Goal: Task Accomplishment & Management: Manage account settings

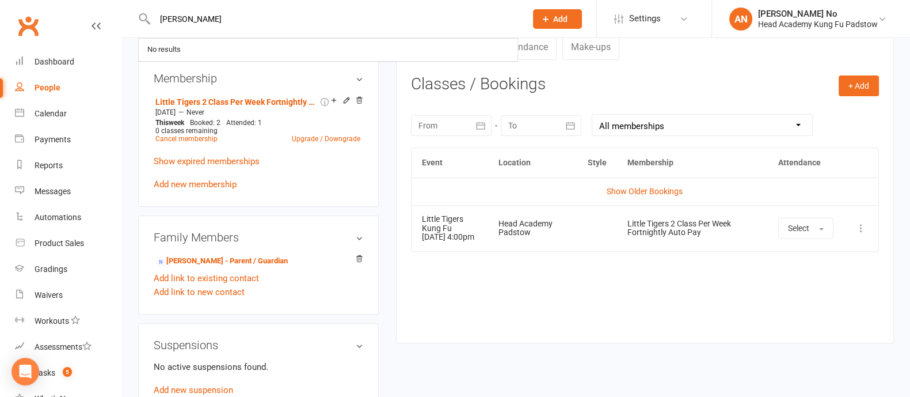
type input "[PERSON_NAME]"
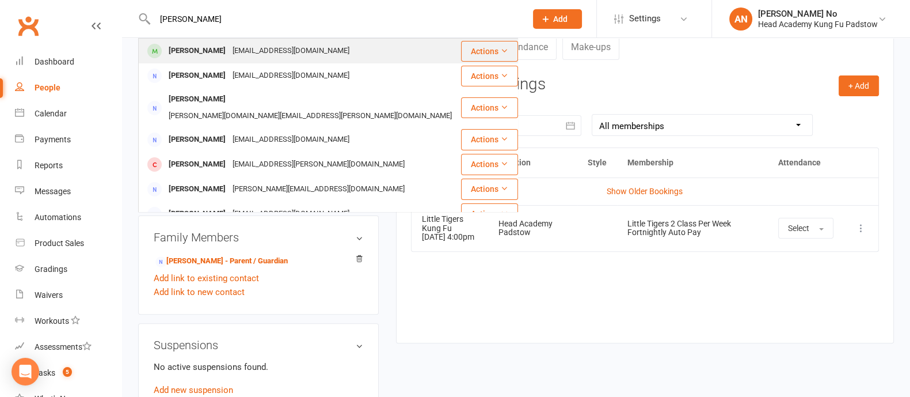
click at [201, 39] on div "[PERSON_NAME] [EMAIL_ADDRESS][DOMAIN_NAME]" at bounding box center [299, 51] width 321 height 24
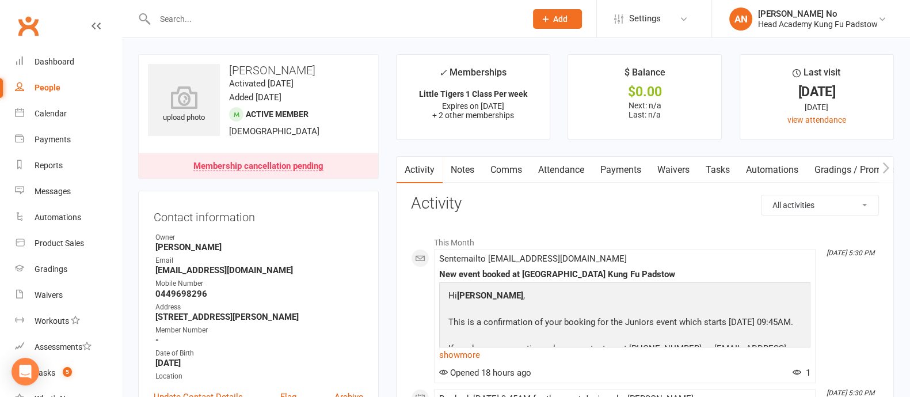
click at [611, 166] on link "Payments" at bounding box center [620, 170] width 57 height 26
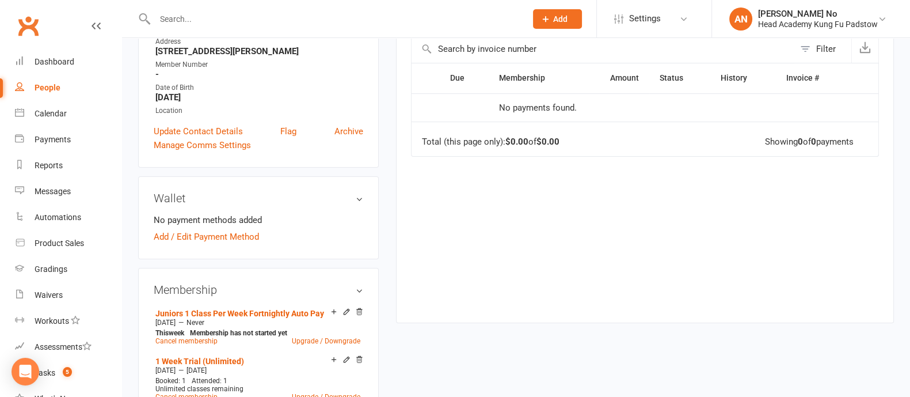
scroll to position [613, 0]
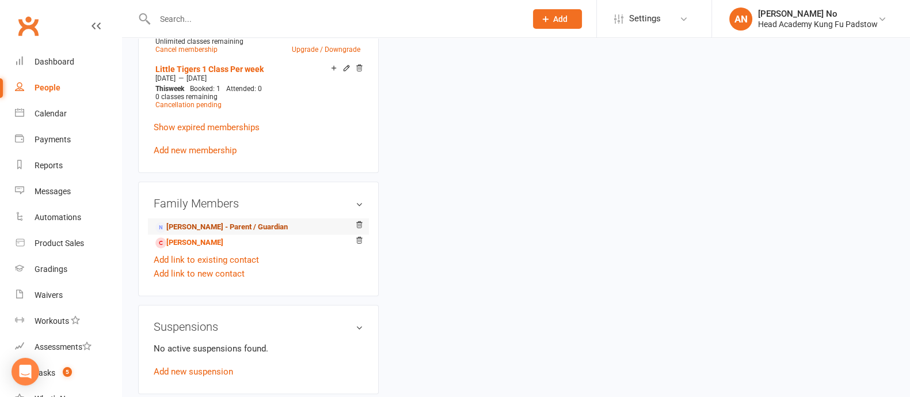
click at [216, 226] on link "[PERSON_NAME] - Parent / Guardian" at bounding box center [221, 227] width 132 height 12
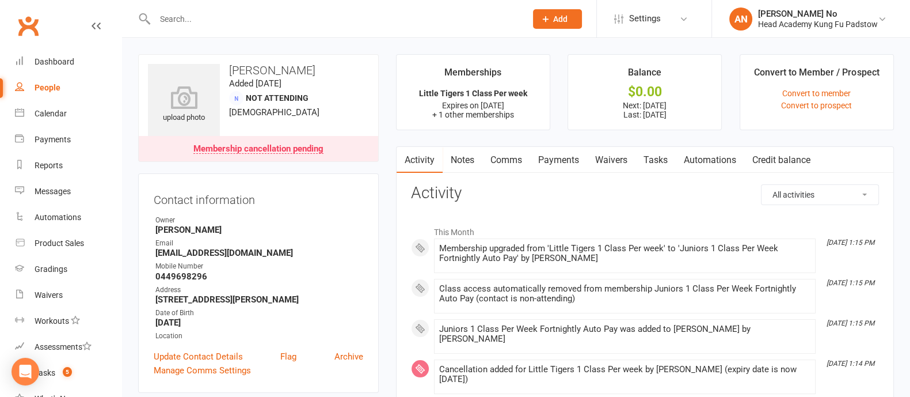
click at [564, 161] on link "Payments" at bounding box center [558, 160] width 57 height 26
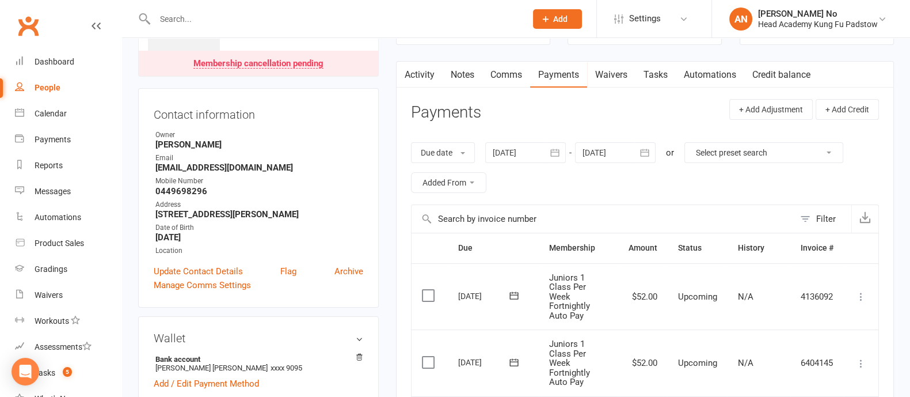
scroll to position [75, 0]
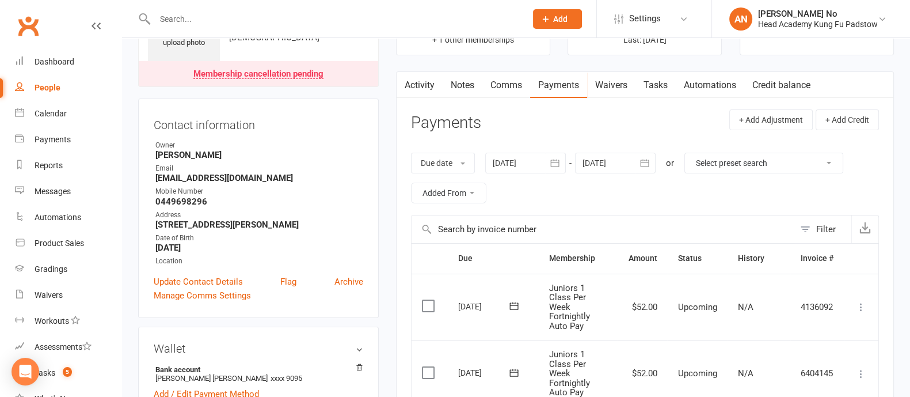
click at [555, 160] on icon "button" at bounding box center [555, 163] width 12 height 12
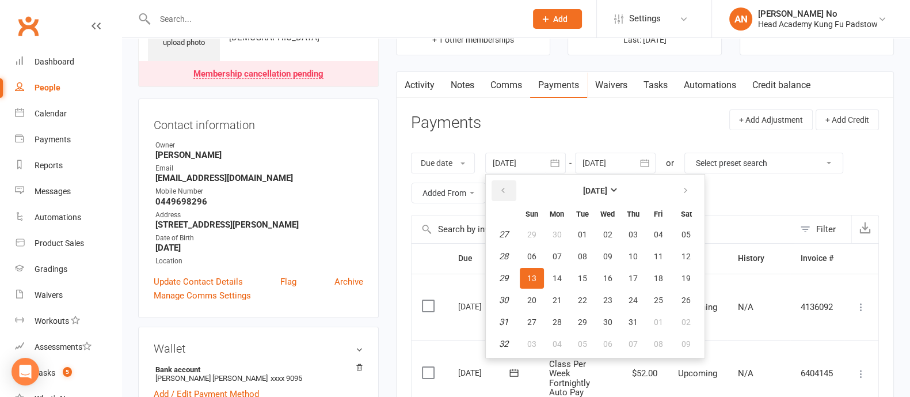
click at [503, 189] on icon "button" at bounding box center [503, 190] width 8 height 9
click at [503, 188] on icon "button" at bounding box center [503, 190] width 8 height 9
click at [630, 230] on span "01" at bounding box center [633, 234] width 9 height 9
type input "[DATE]"
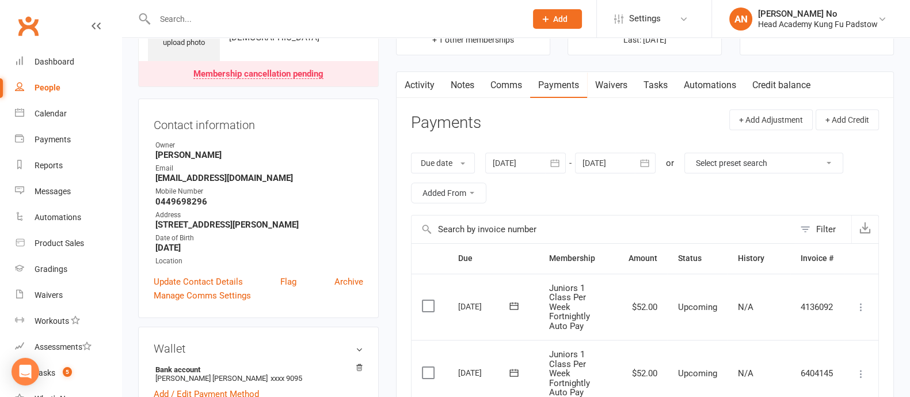
click at [645, 165] on icon "button" at bounding box center [645, 162] width 9 height 7
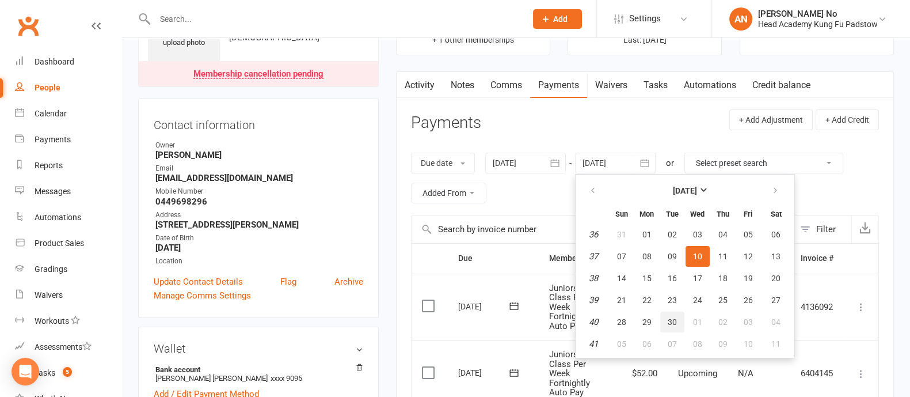
click at [676, 317] on span "30" at bounding box center [672, 321] width 9 height 9
type input "[DATE]"
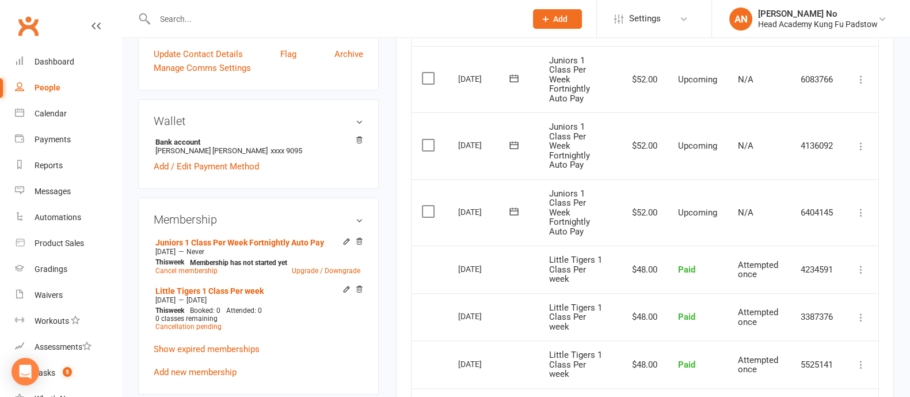
scroll to position [0, 0]
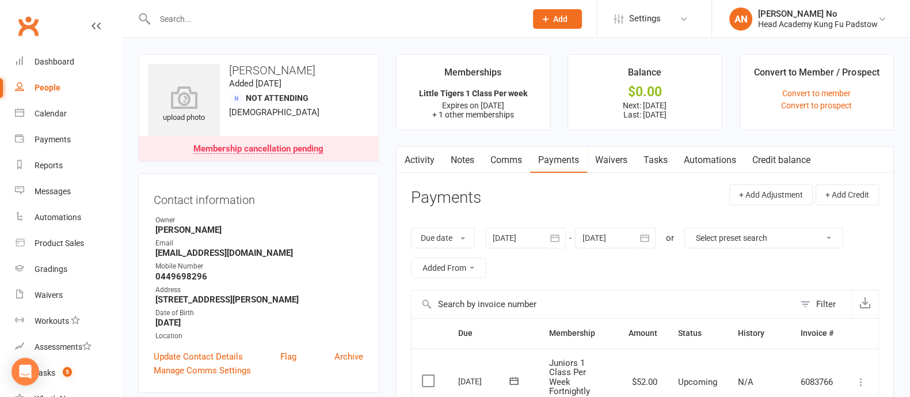
click at [447, 154] on link "Notes" at bounding box center [463, 160] width 40 height 26
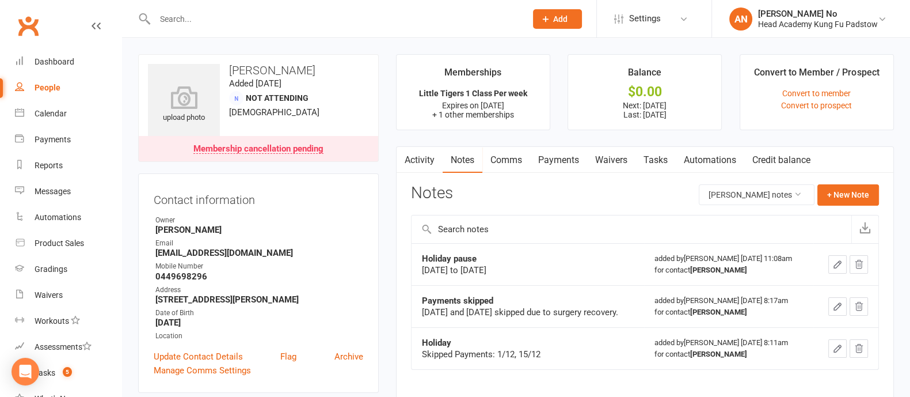
drag, startPoint x: 553, startPoint y: 154, endPoint x: 554, endPoint y: 163, distance: 9.4
click at [553, 157] on link "Payments" at bounding box center [558, 160] width 57 height 26
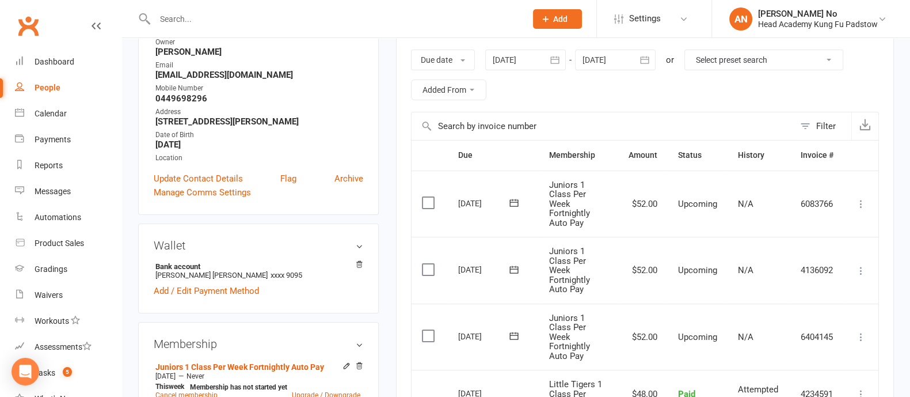
scroll to position [193, 0]
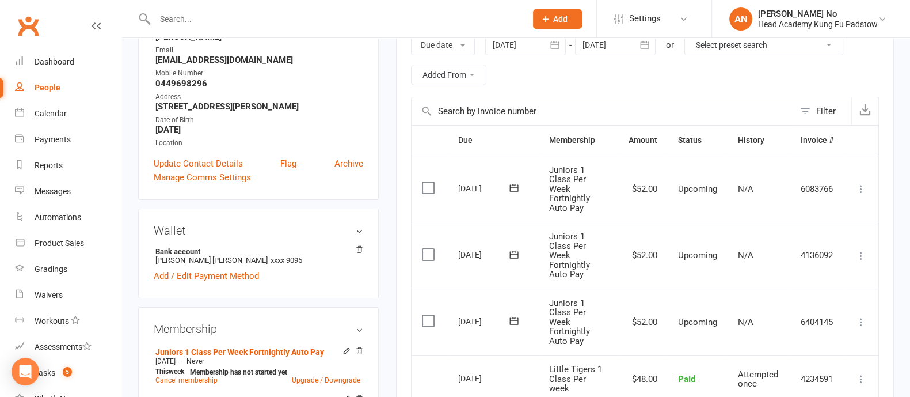
click at [184, 26] on input "text" at bounding box center [334, 19] width 367 height 16
paste input "[PERSON_NAME]"
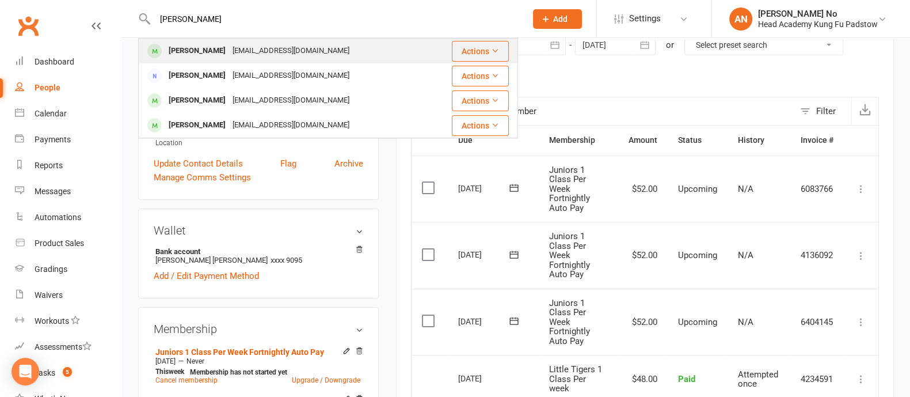
type input "[PERSON_NAME]"
click at [193, 48] on div "[PERSON_NAME]" at bounding box center [197, 51] width 64 height 17
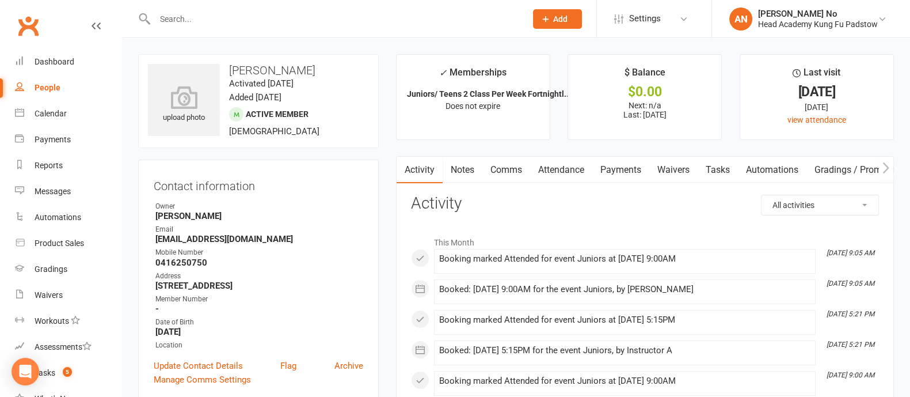
click at [569, 168] on link "Attendance" at bounding box center [561, 170] width 62 height 26
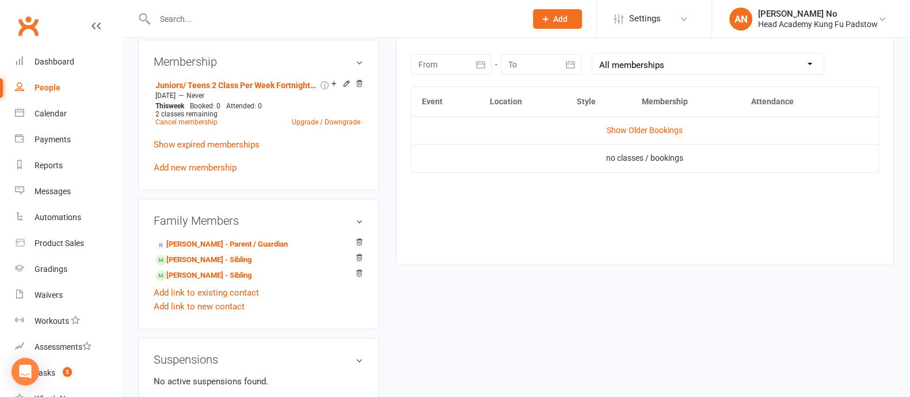
scroll to position [500, 0]
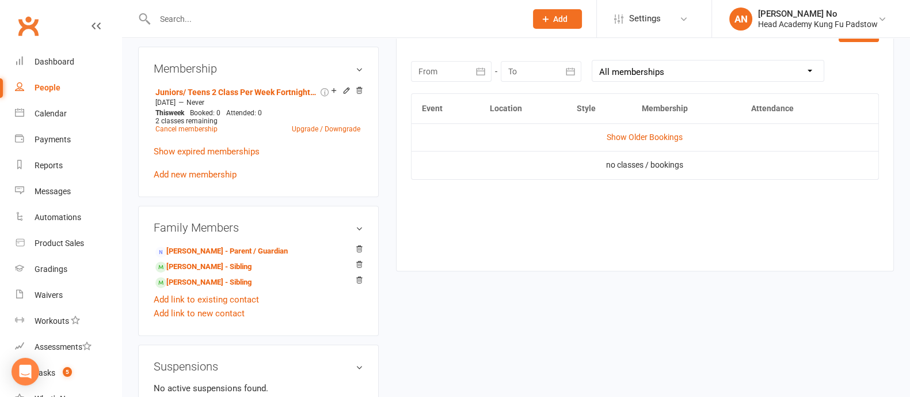
click at [670, 142] on td "Show Older Bookings" at bounding box center [645, 137] width 467 height 28
click at [668, 139] on link "Show Older Bookings" at bounding box center [645, 136] width 76 height 9
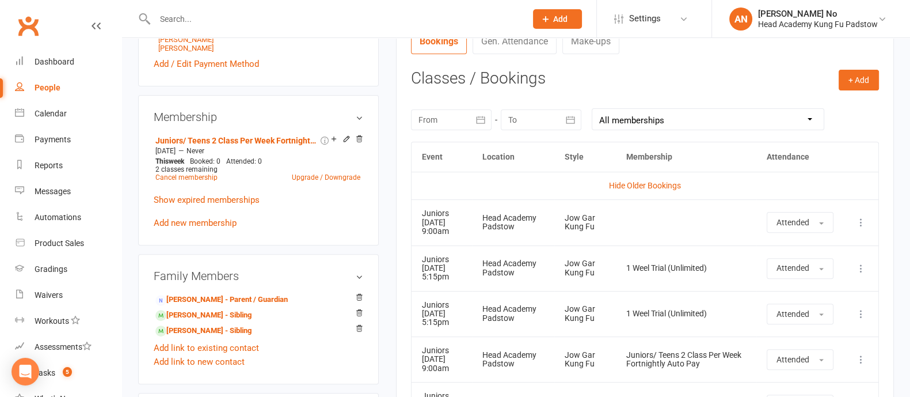
scroll to position [213, 0]
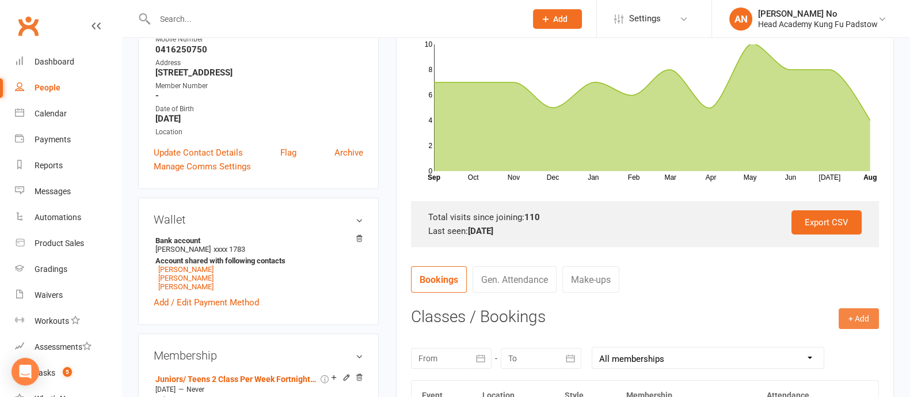
click at [852, 318] on button "+ Add" at bounding box center [859, 318] width 40 height 21
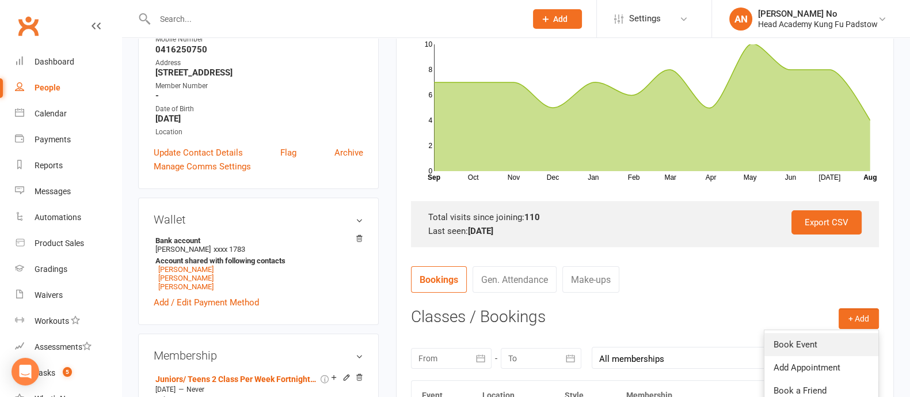
click at [807, 339] on link "Book Event" at bounding box center [822, 344] width 114 height 23
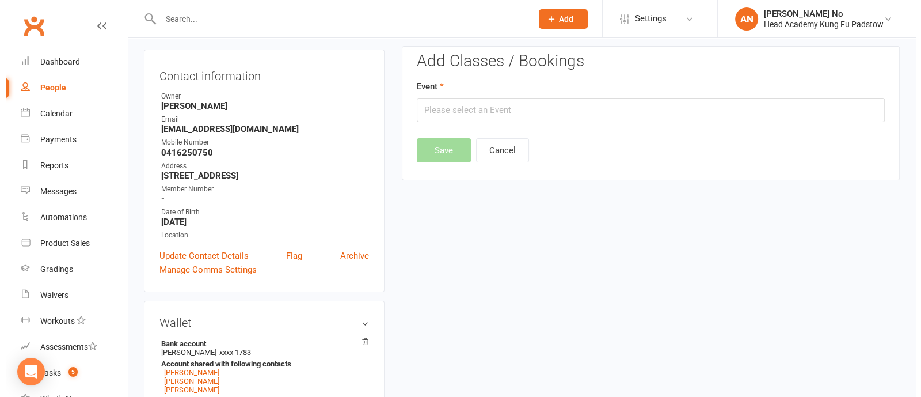
scroll to position [98, 0]
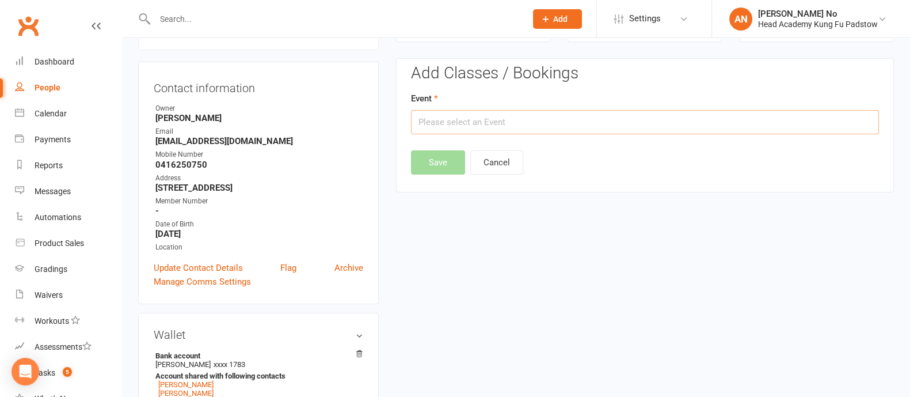
click at [602, 124] on input "text" at bounding box center [645, 122] width 468 height 24
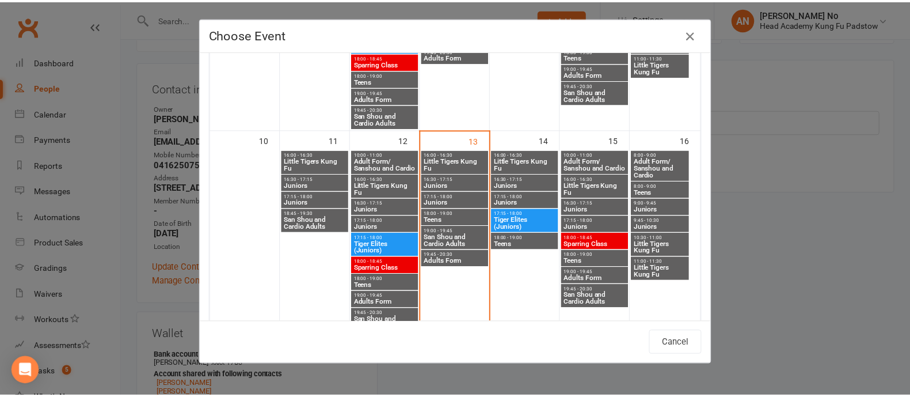
scroll to position [412, 0]
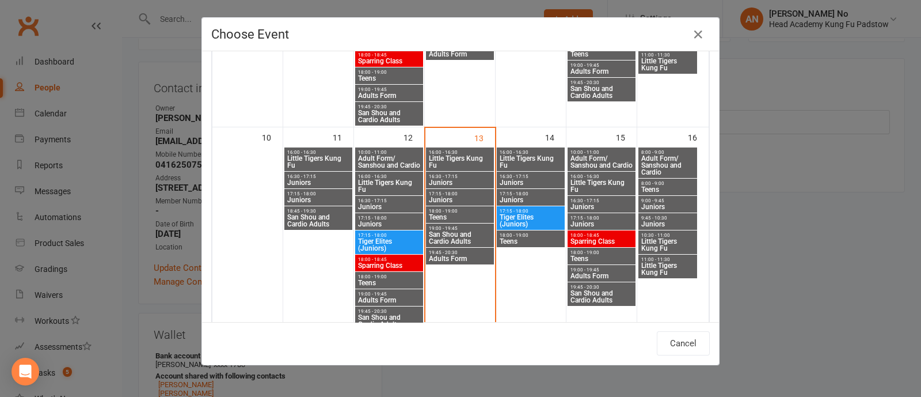
click at [591, 252] on span "18:00 - 19:00" at bounding box center [601, 252] width 63 height 5
type input "Teens - [DATE] 6:00:00 PM"
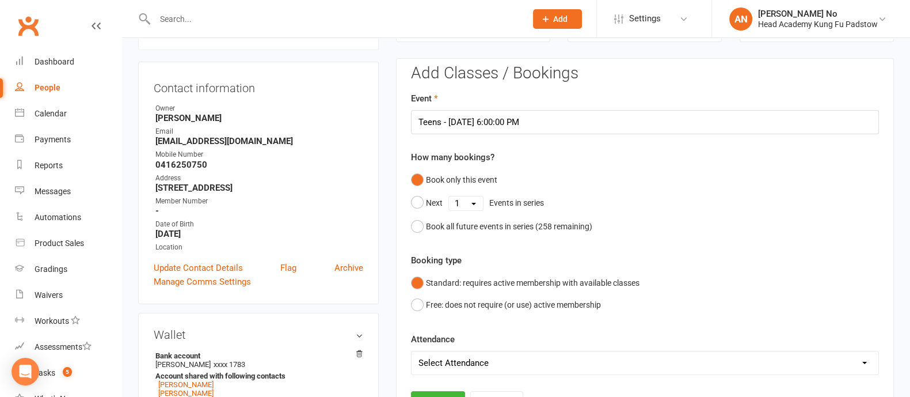
scroll to position [446, 0]
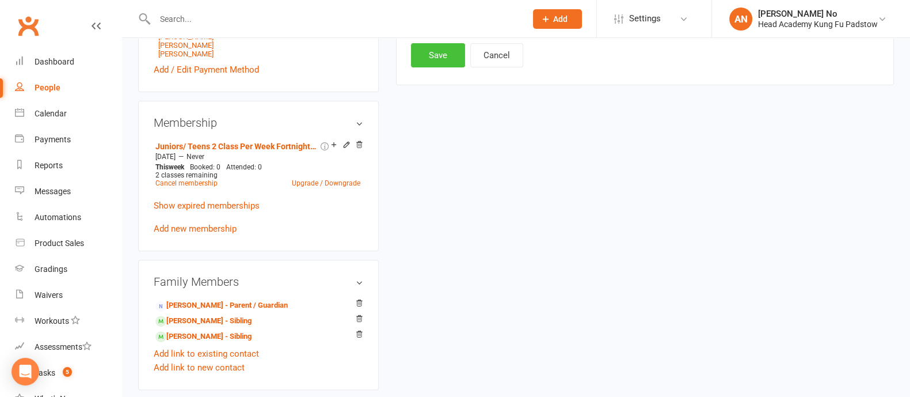
click at [448, 59] on button "Save" at bounding box center [438, 55] width 54 height 24
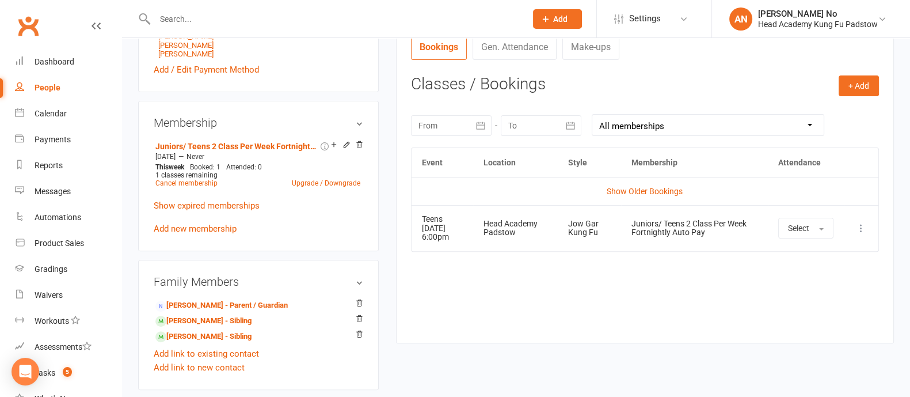
click at [181, 15] on input "text" at bounding box center [334, 19] width 367 height 16
paste input "[PERSON_NAME]"
type input "[PERSON_NAME]"
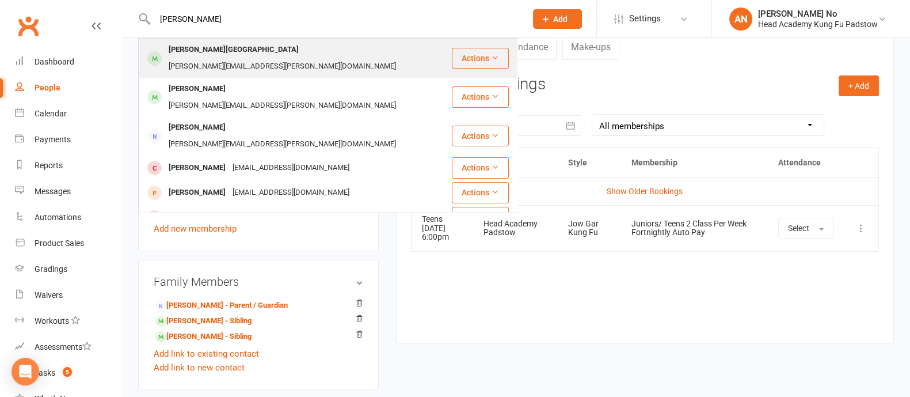
click at [233, 44] on div "[PERSON_NAME][GEOGRAPHIC_DATA]" at bounding box center [233, 49] width 137 height 17
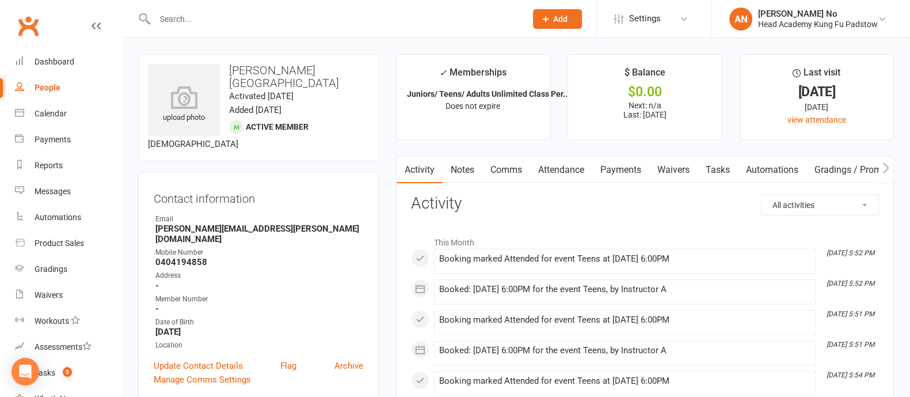
click at [568, 170] on link "Attendance" at bounding box center [561, 170] width 62 height 26
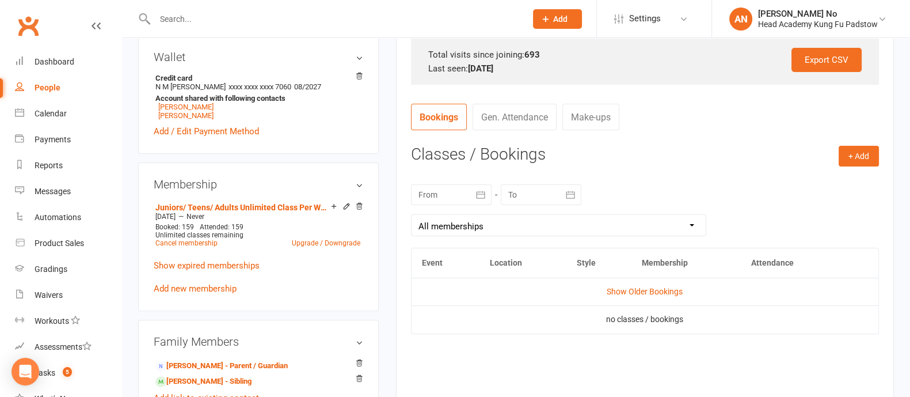
scroll to position [465, 0]
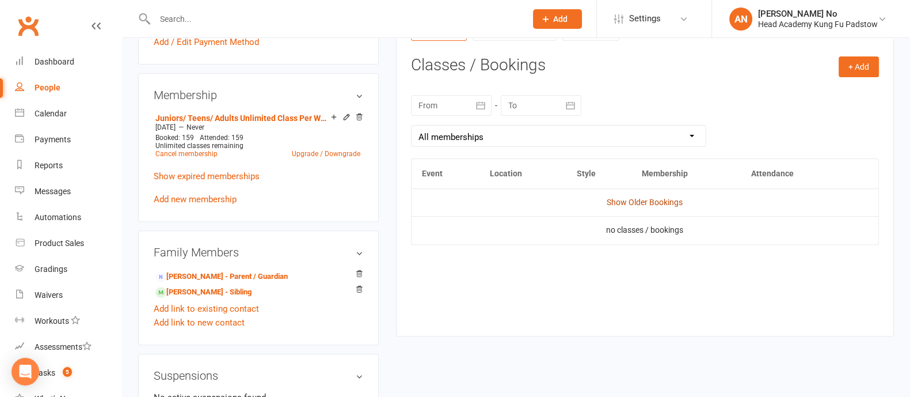
click at [663, 203] on link "Show Older Bookings" at bounding box center [645, 201] width 76 height 9
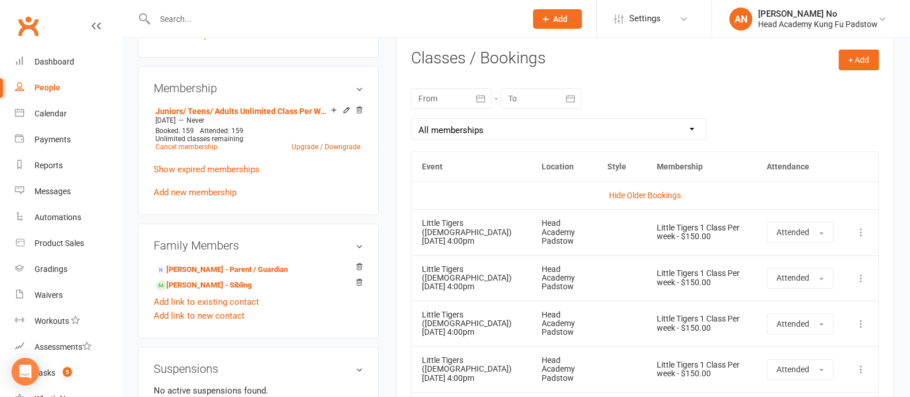
scroll to position [295, 0]
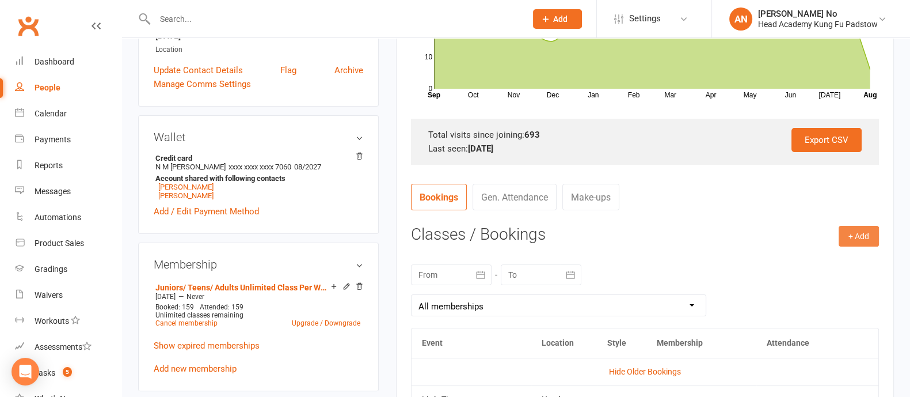
click at [860, 233] on button "+ Add" at bounding box center [859, 236] width 40 height 21
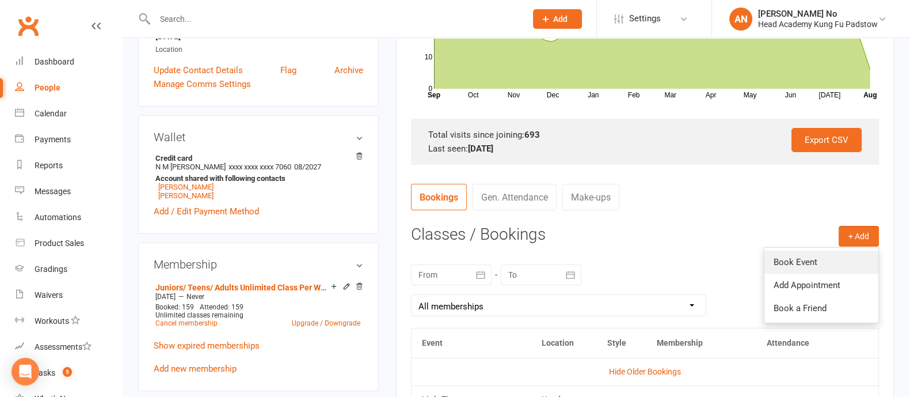
click at [816, 258] on link "Book Event" at bounding box center [822, 261] width 114 height 23
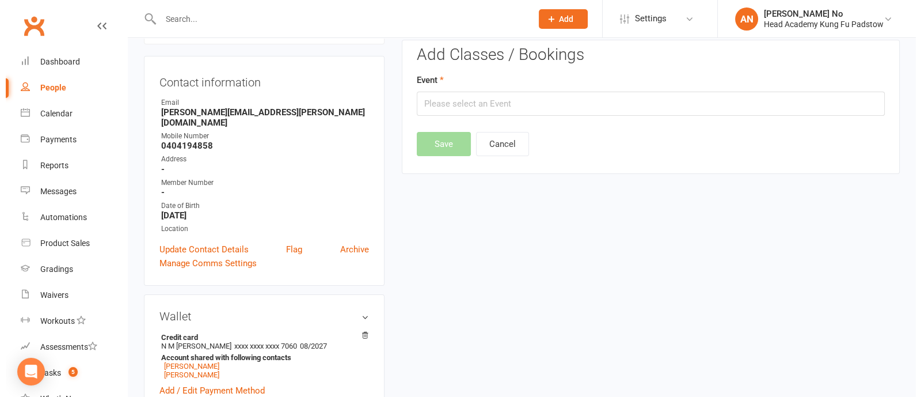
scroll to position [98, 0]
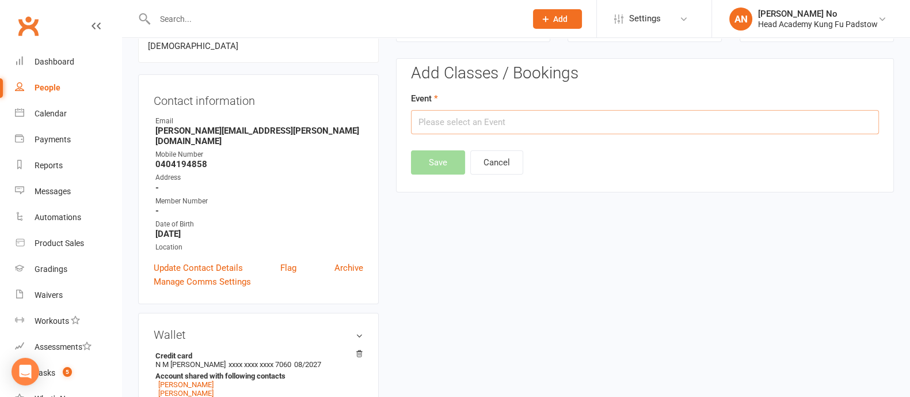
click at [652, 124] on input "text" at bounding box center [645, 122] width 468 height 24
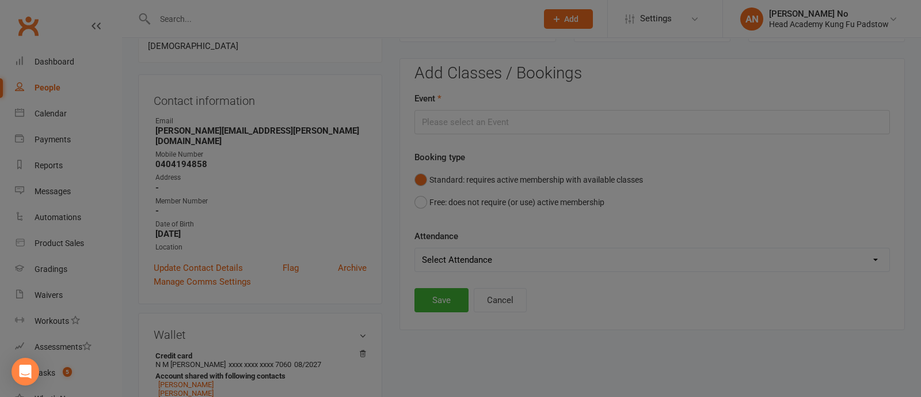
type input "Teens - [DATE] 6:00:00 PM"
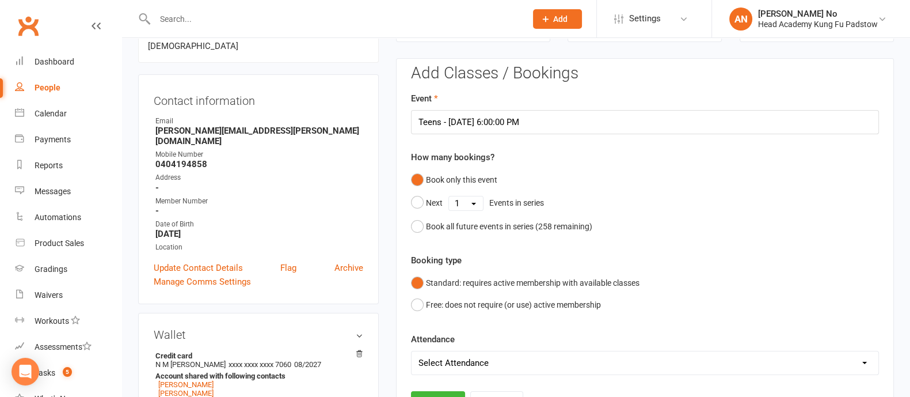
scroll to position [446, 0]
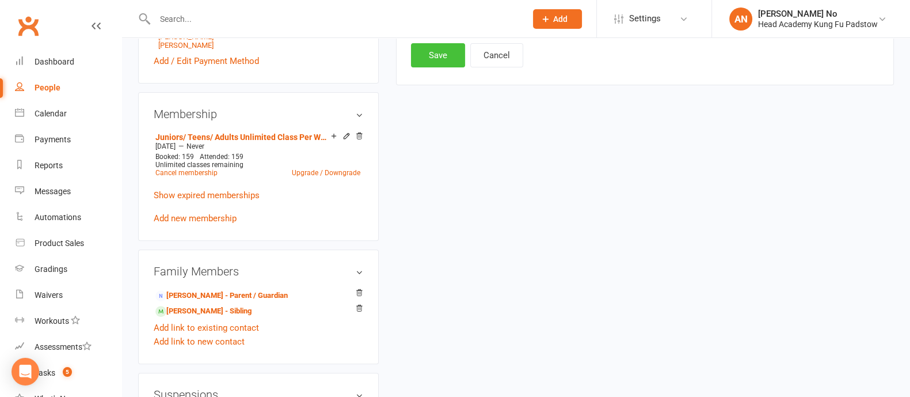
click at [440, 61] on button "Save" at bounding box center [438, 55] width 54 height 24
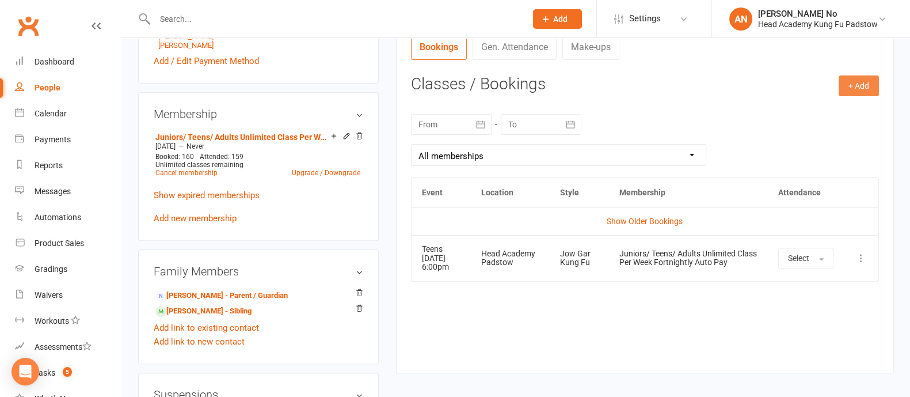
click at [858, 85] on button "+ Add" at bounding box center [859, 85] width 40 height 21
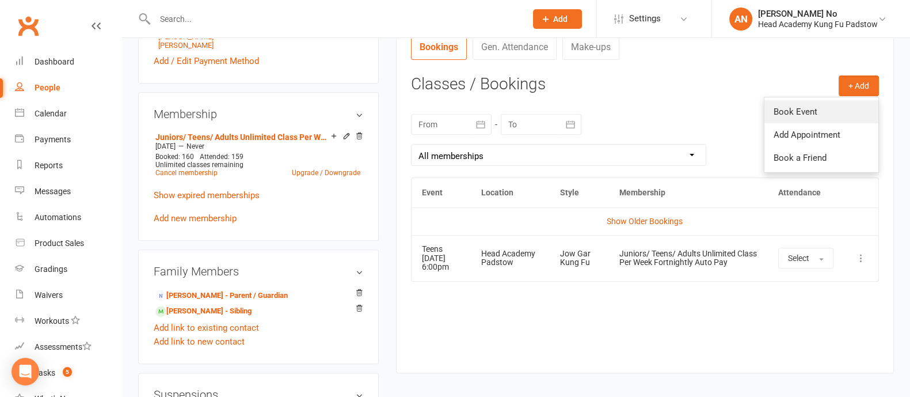
click at [816, 107] on link "Book Event" at bounding box center [822, 111] width 114 height 23
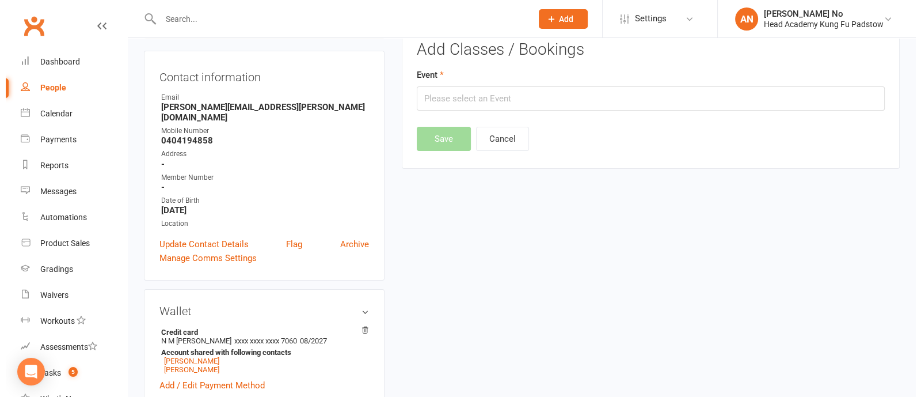
scroll to position [98, 0]
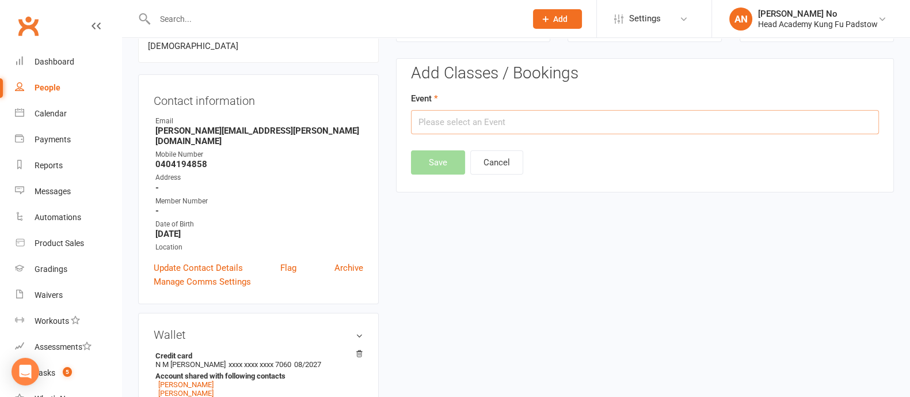
click at [815, 125] on input "text" at bounding box center [645, 122] width 468 height 24
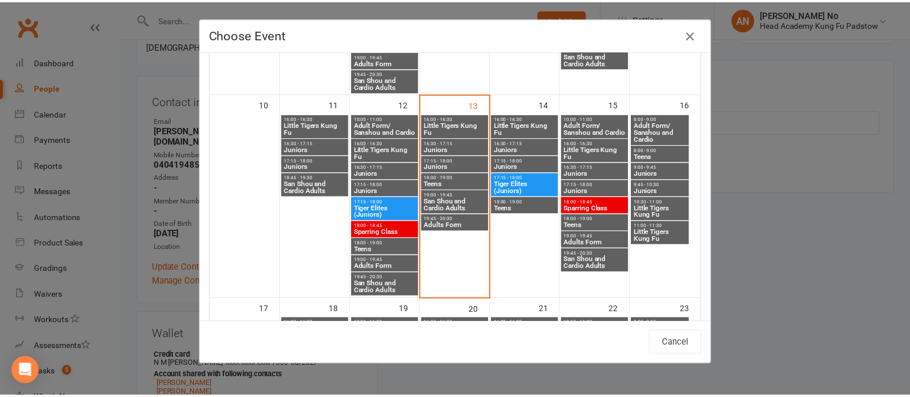
scroll to position [463, 0]
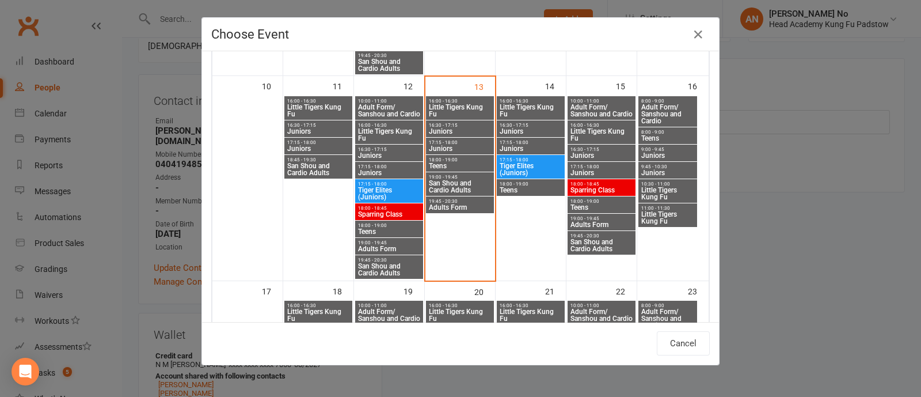
click at [444, 161] on span "18:00 - 19:00" at bounding box center [459, 159] width 63 height 5
type input "Teens - [DATE] 6:00:00 PM"
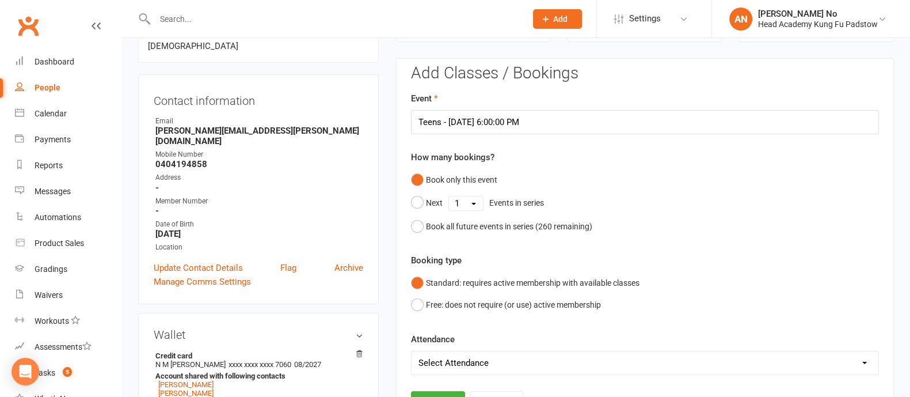
scroll to position [446, 0]
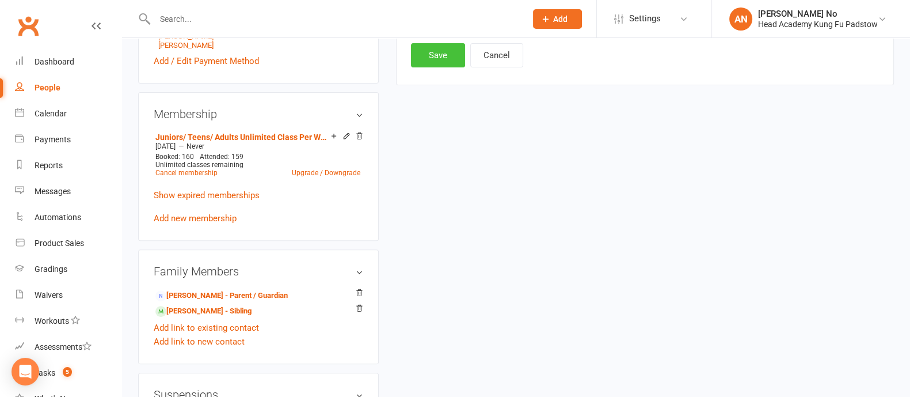
click at [438, 57] on button "Save" at bounding box center [438, 55] width 54 height 24
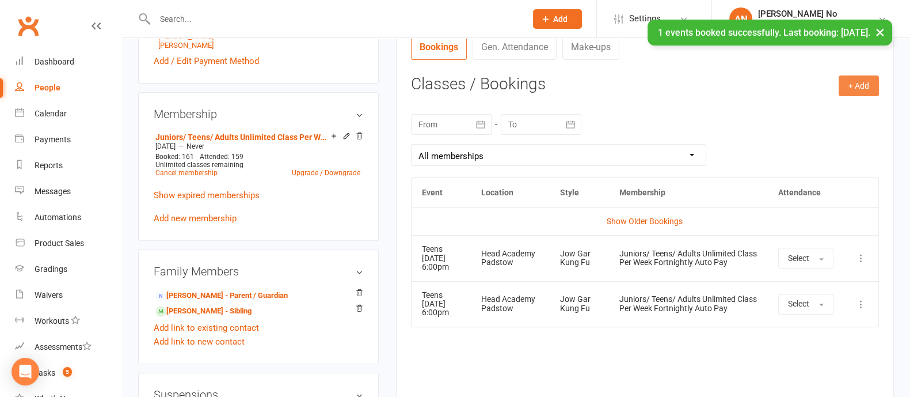
click at [857, 84] on button "+ Add" at bounding box center [859, 85] width 40 height 21
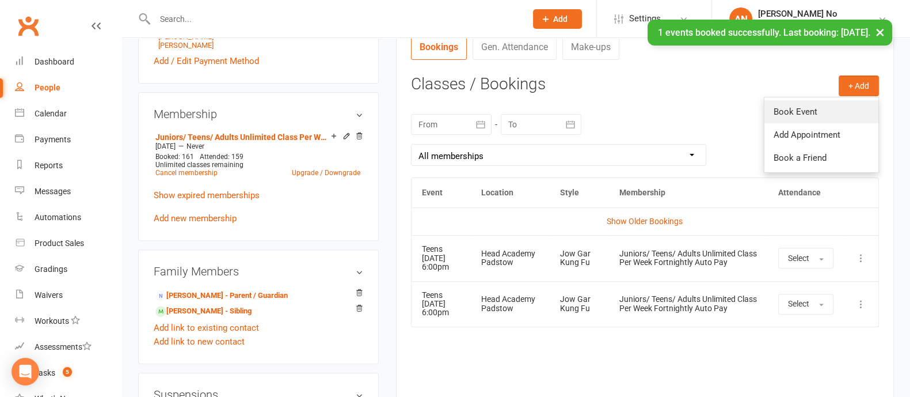
click at [806, 105] on link "Book Event" at bounding box center [822, 111] width 114 height 23
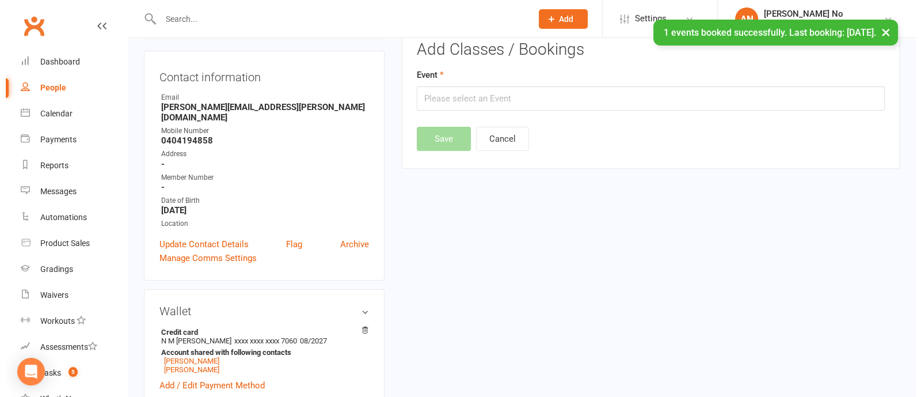
scroll to position [98, 0]
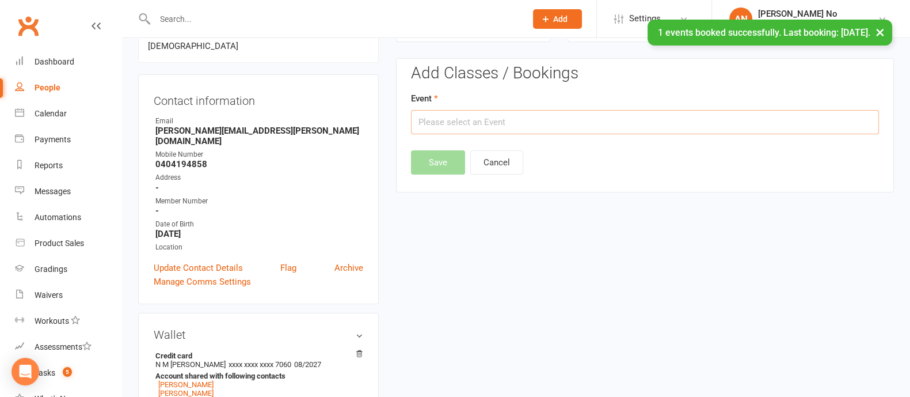
click at [556, 128] on input "text" at bounding box center [645, 122] width 468 height 24
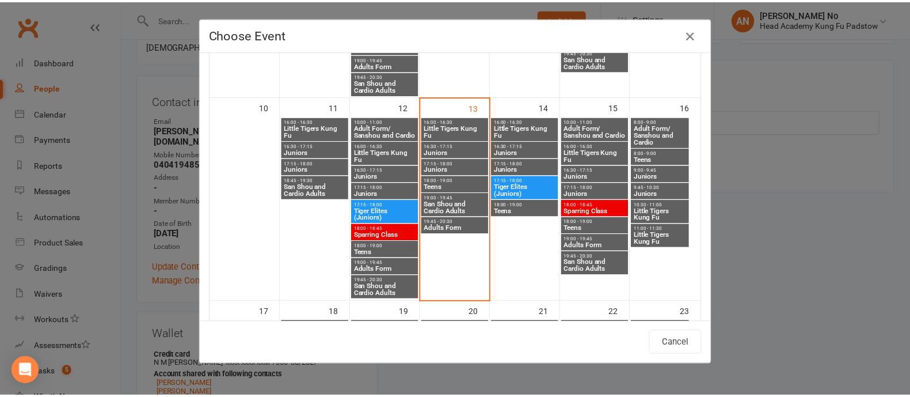
scroll to position [455, 0]
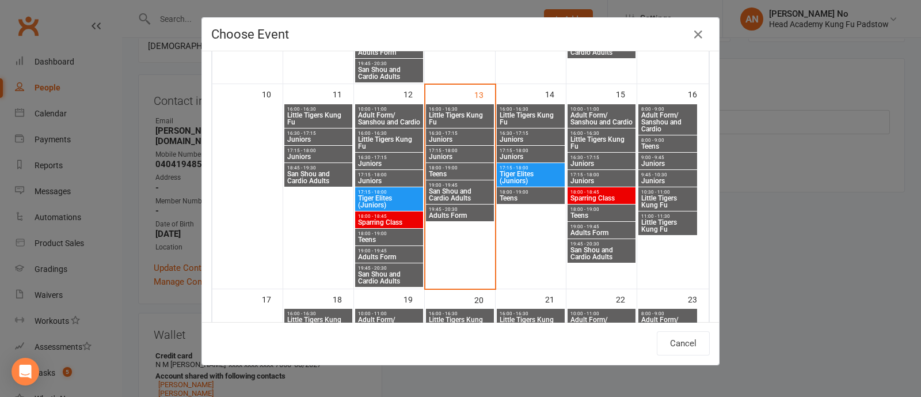
click at [531, 197] on span "Teens" at bounding box center [530, 198] width 63 height 7
type input "Teens - [DATE] 6:00:00 PM"
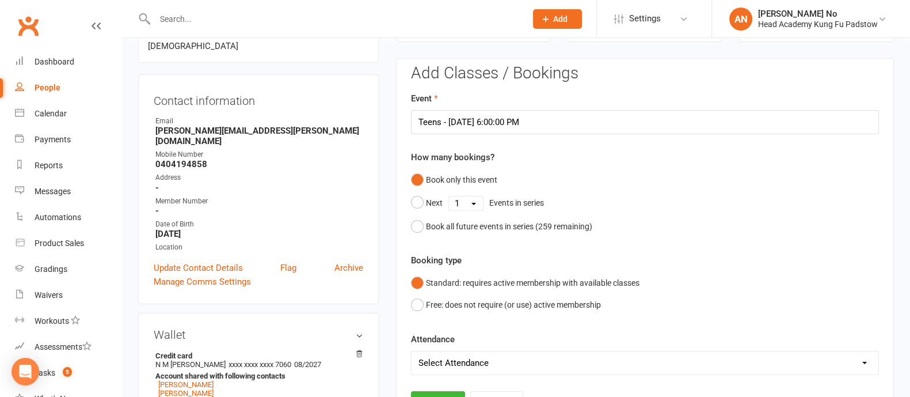
scroll to position [446, 0]
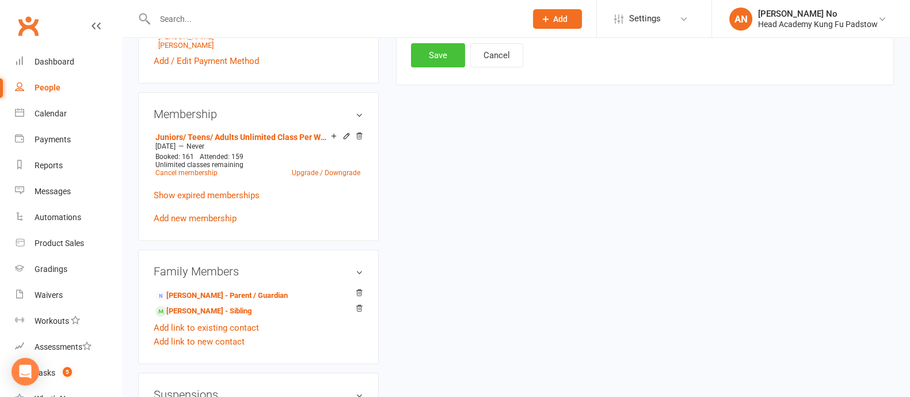
click at [452, 60] on button "Save" at bounding box center [438, 55] width 54 height 24
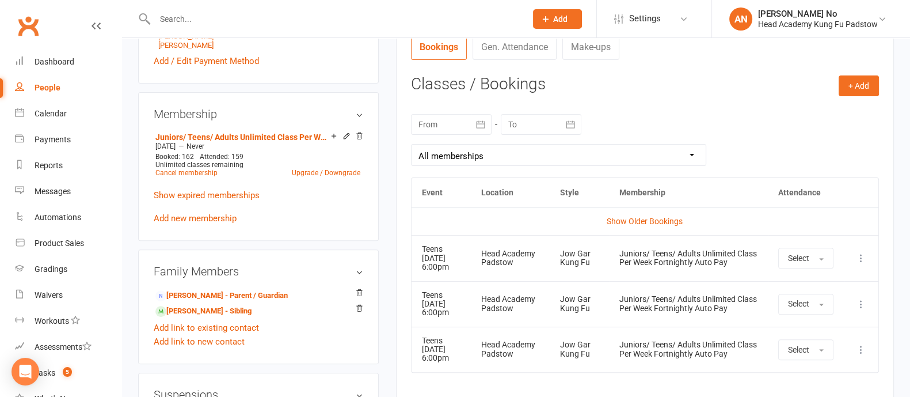
click at [206, 14] on input "text" at bounding box center [334, 19] width 367 height 16
paste input "[PERSON_NAME]"
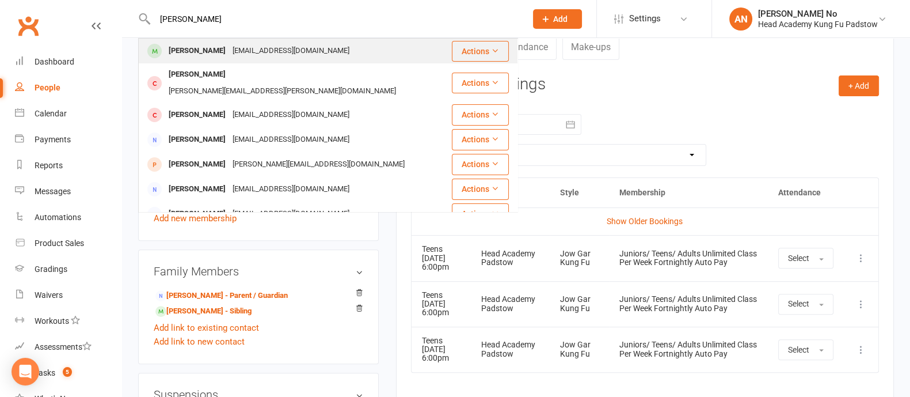
type input "[PERSON_NAME]"
click at [229, 45] on div "[EMAIL_ADDRESS][DOMAIN_NAME]" at bounding box center [291, 51] width 124 height 17
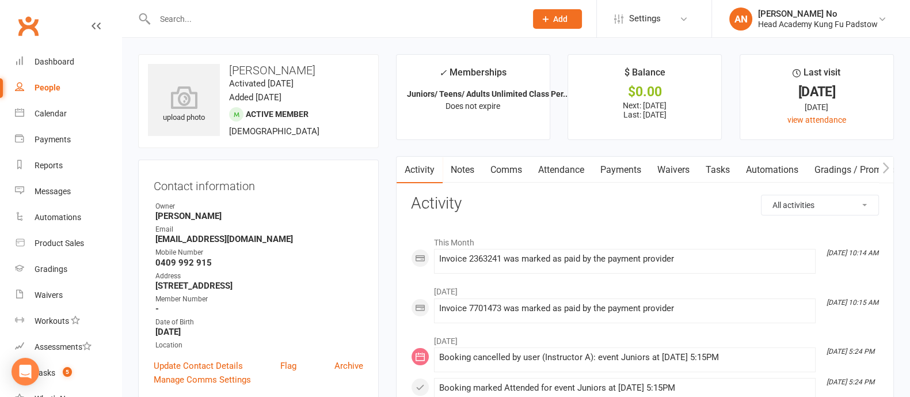
click at [620, 168] on link "Payments" at bounding box center [620, 170] width 57 height 26
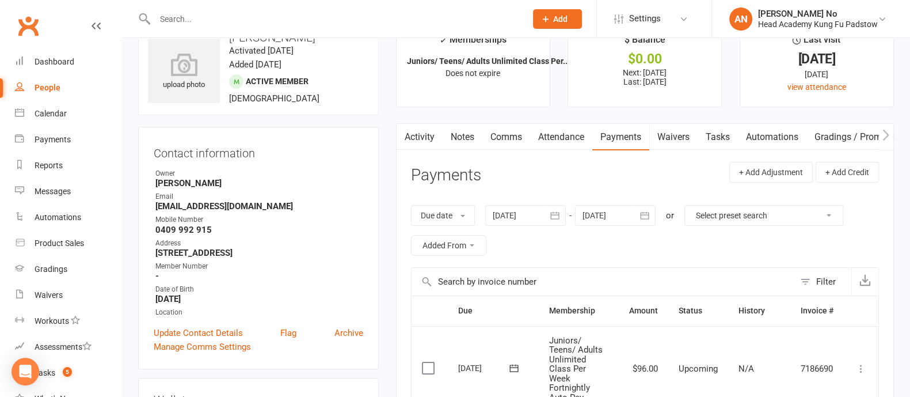
scroll to position [26, 0]
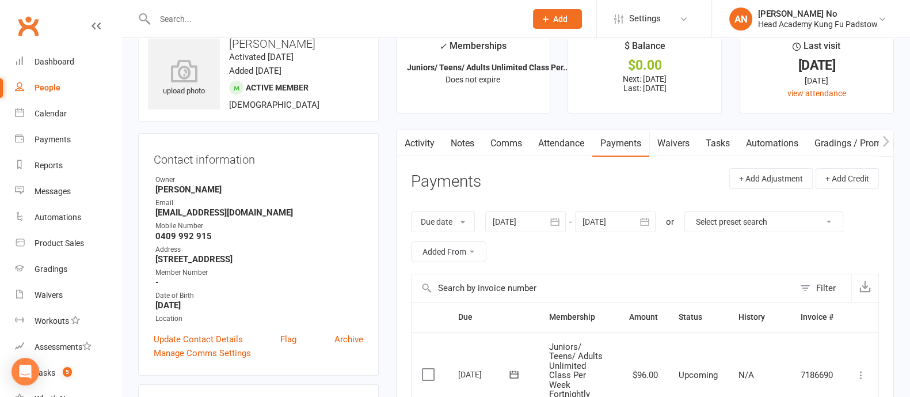
click at [214, 20] on input "text" at bounding box center [334, 19] width 367 height 16
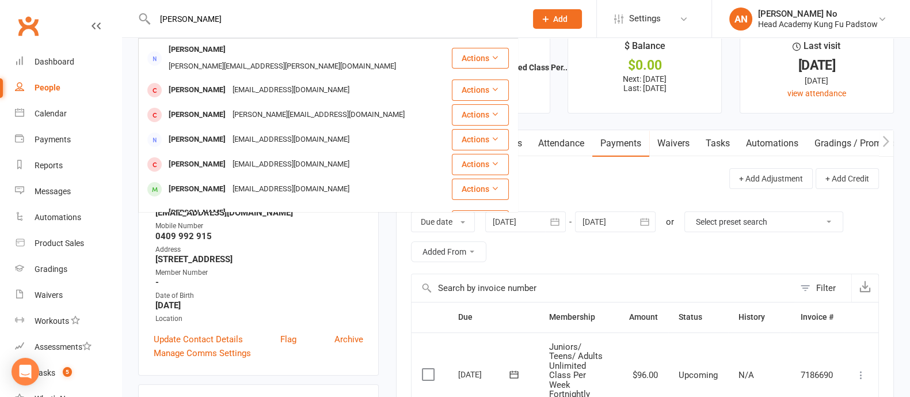
type input "[PERSON_NAME]"
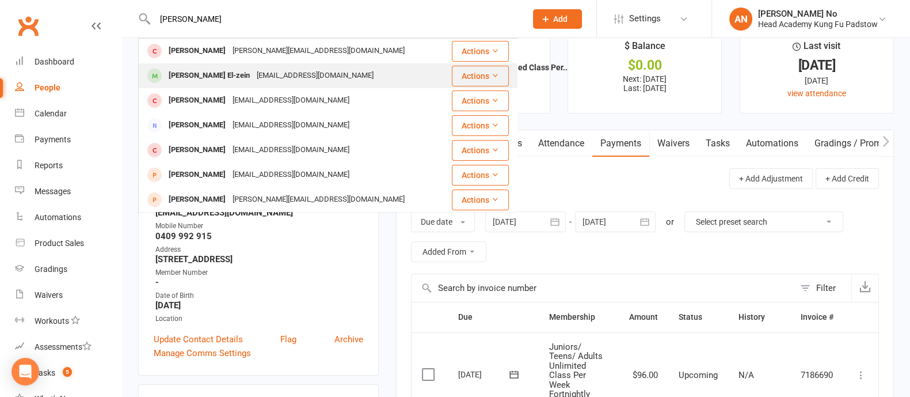
click at [220, 76] on div "[PERSON_NAME] El-zein" at bounding box center [209, 75] width 88 height 17
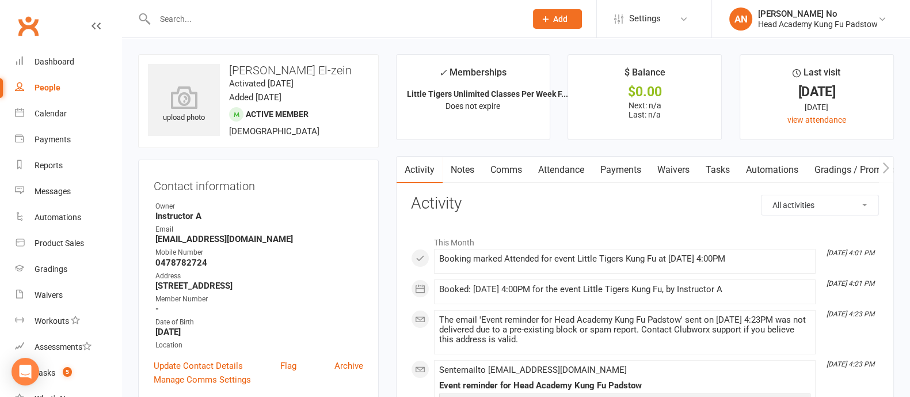
click at [581, 172] on link "Attendance" at bounding box center [561, 170] width 62 height 26
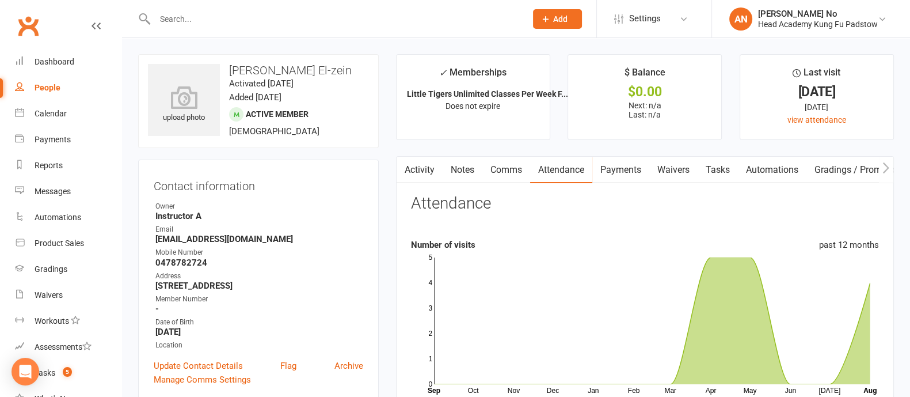
click at [429, 165] on link "Activity" at bounding box center [420, 170] width 46 height 26
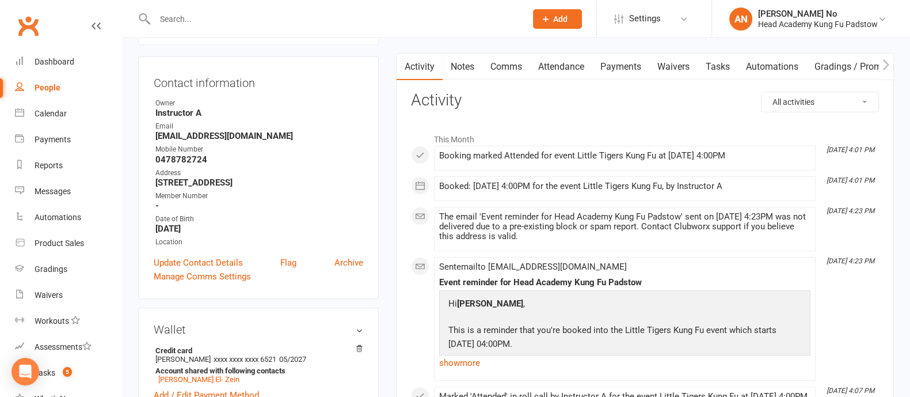
scroll to position [108, 0]
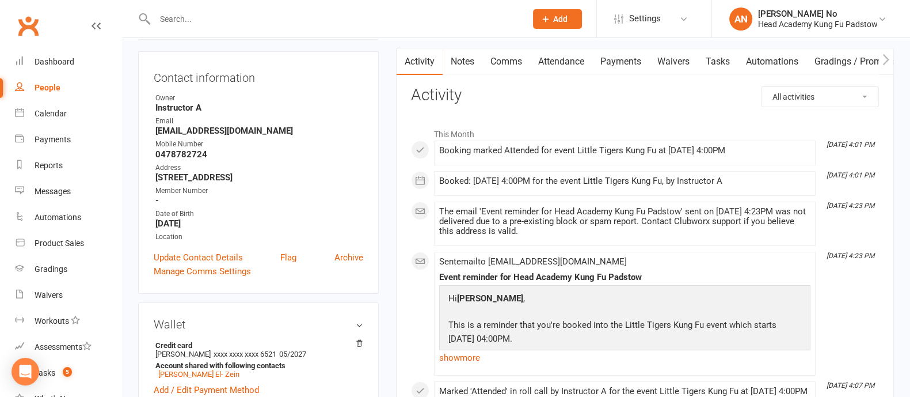
click at [184, 14] on input "text" at bounding box center [334, 19] width 367 height 16
paste input "[PERSON_NAME] El- Zein"
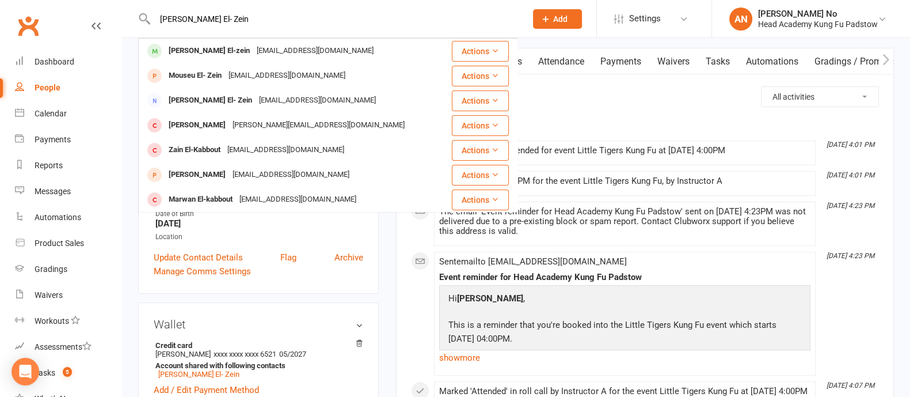
type input "[PERSON_NAME] El- Zein"
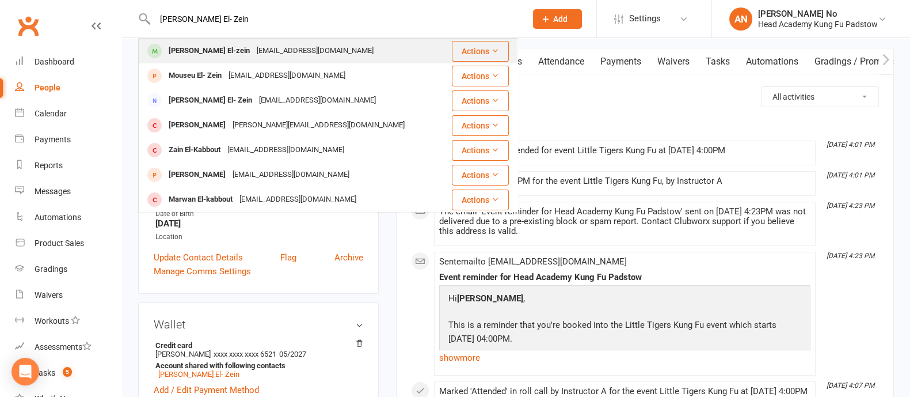
click at [253, 51] on div "[EMAIL_ADDRESS][DOMAIN_NAME]" at bounding box center [315, 51] width 124 height 17
